Goal: Navigation & Orientation: Understand site structure

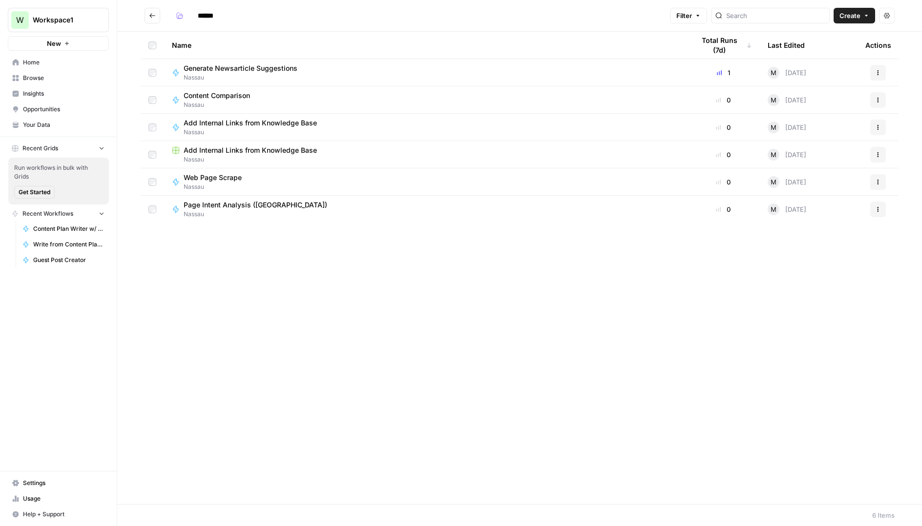
click at [42, 122] on span "Your Data" at bounding box center [64, 125] width 82 height 9
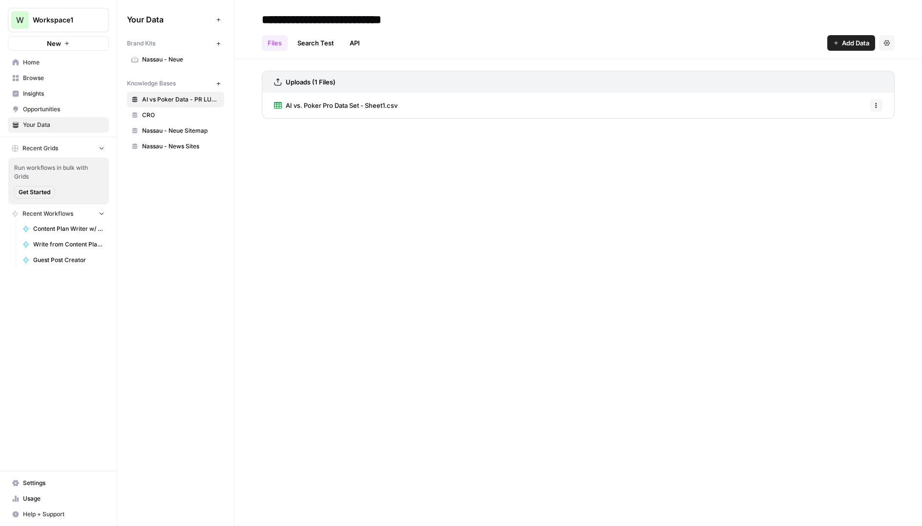
click at [150, 110] on link "CRO" at bounding box center [175, 115] width 97 height 16
click at [164, 135] on span "Nassau - Neue Sitemap" at bounding box center [181, 130] width 78 height 9
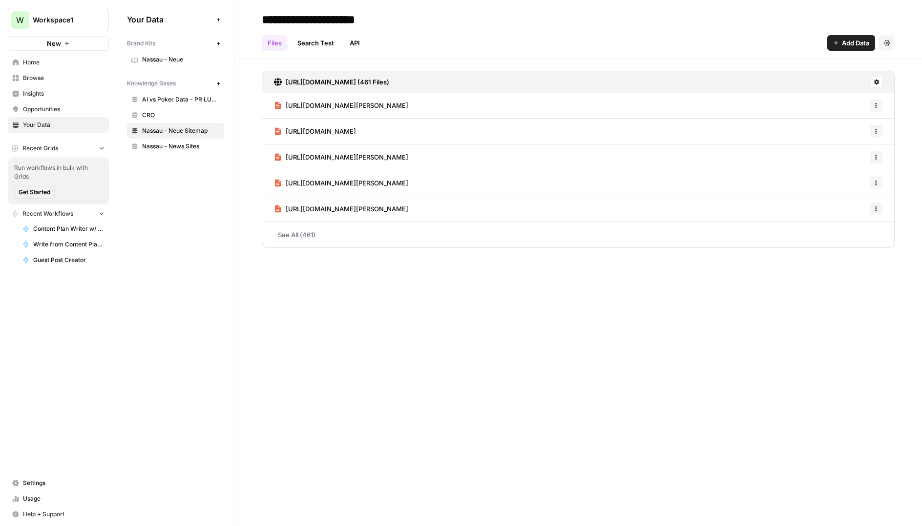
click at [162, 145] on span "Nassau - News Sites" at bounding box center [181, 146] width 78 height 9
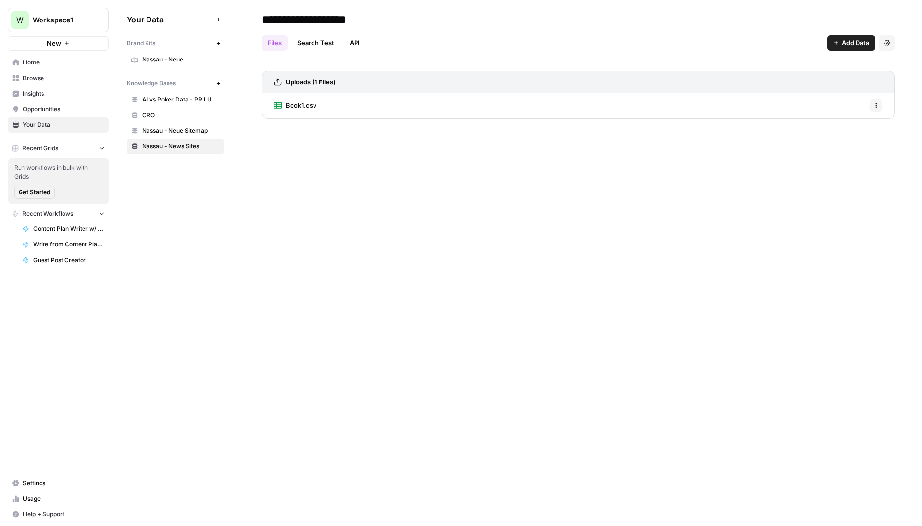
click at [29, 62] on span "Home" at bounding box center [64, 62] width 82 height 9
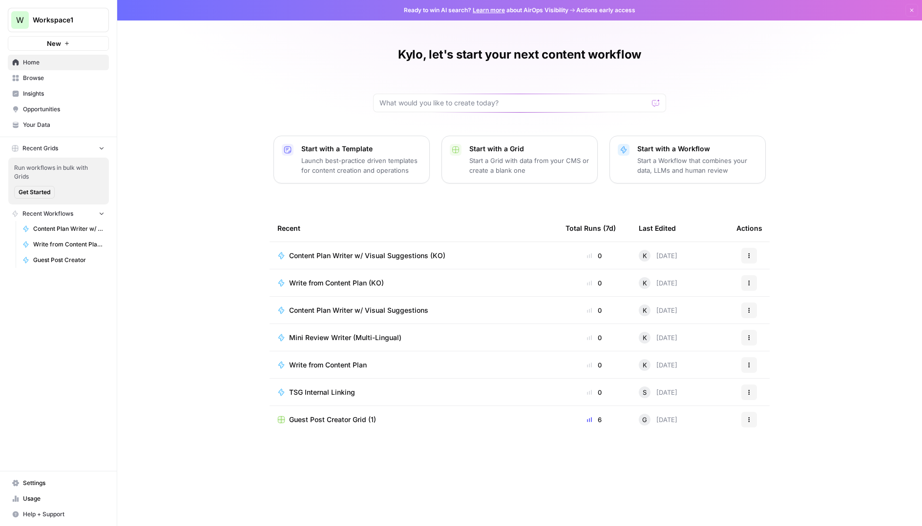
click at [34, 94] on span "Insights" at bounding box center [64, 93] width 82 height 9
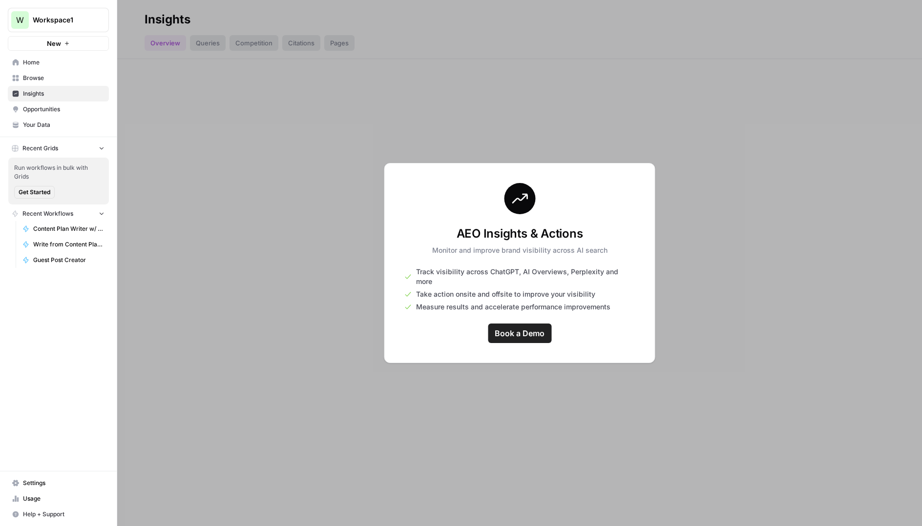
click at [236, 181] on div at bounding box center [519, 263] width 804 height 526
click at [38, 107] on span "Opportunities" at bounding box center [64, 109] width 82 height 9
click at [39, 86] on link "Insights" at bounding box center [58, 94] width 101 height 16
click at [37, 78] on span "Browse" at bounding box center [64, 78] width 82 height 9
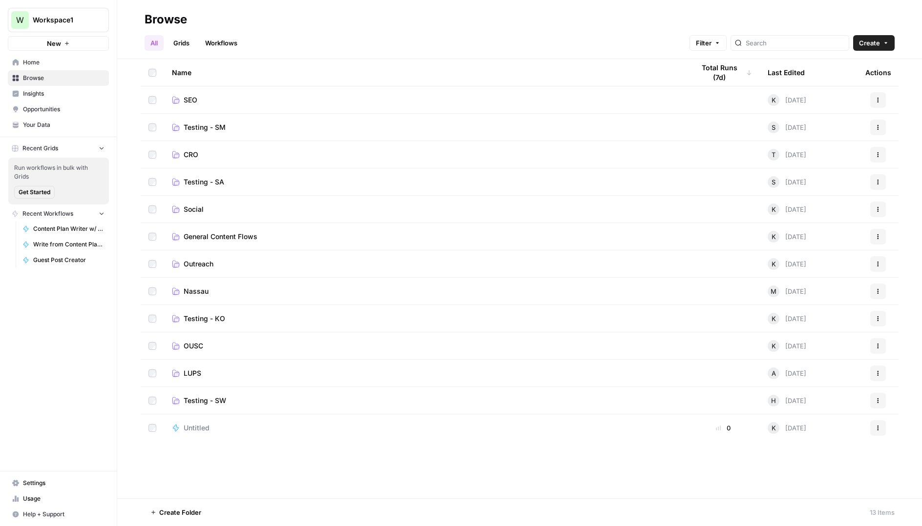
click at [41, 121] on span "Your Data" at bounding box center [64, 125] width 82 height 9
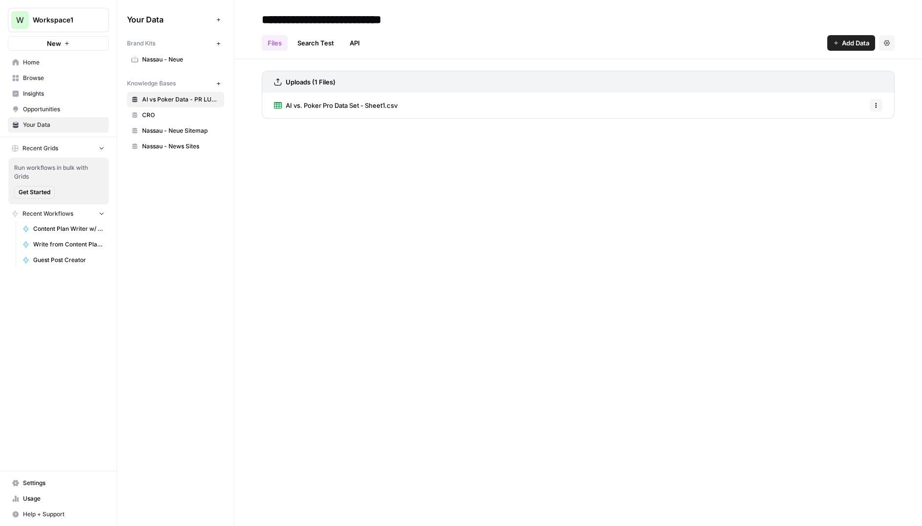
click at [33, 495] on span "Usage" at bounding box center [64, 498] width 82 height 9
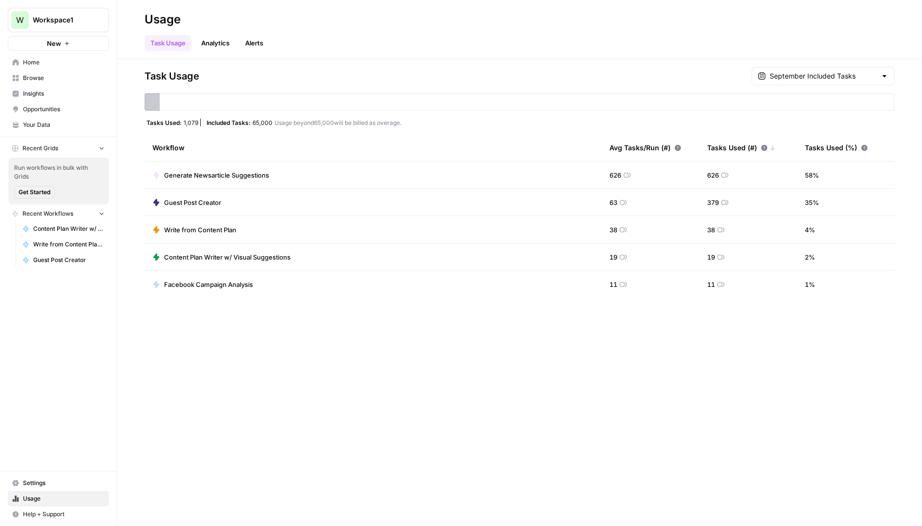
click at [34, 75] on span "Browse" at bounding box center [64, 78] width 82 height 9
